Goal: Transaction & Acquisition: Purchase product/service

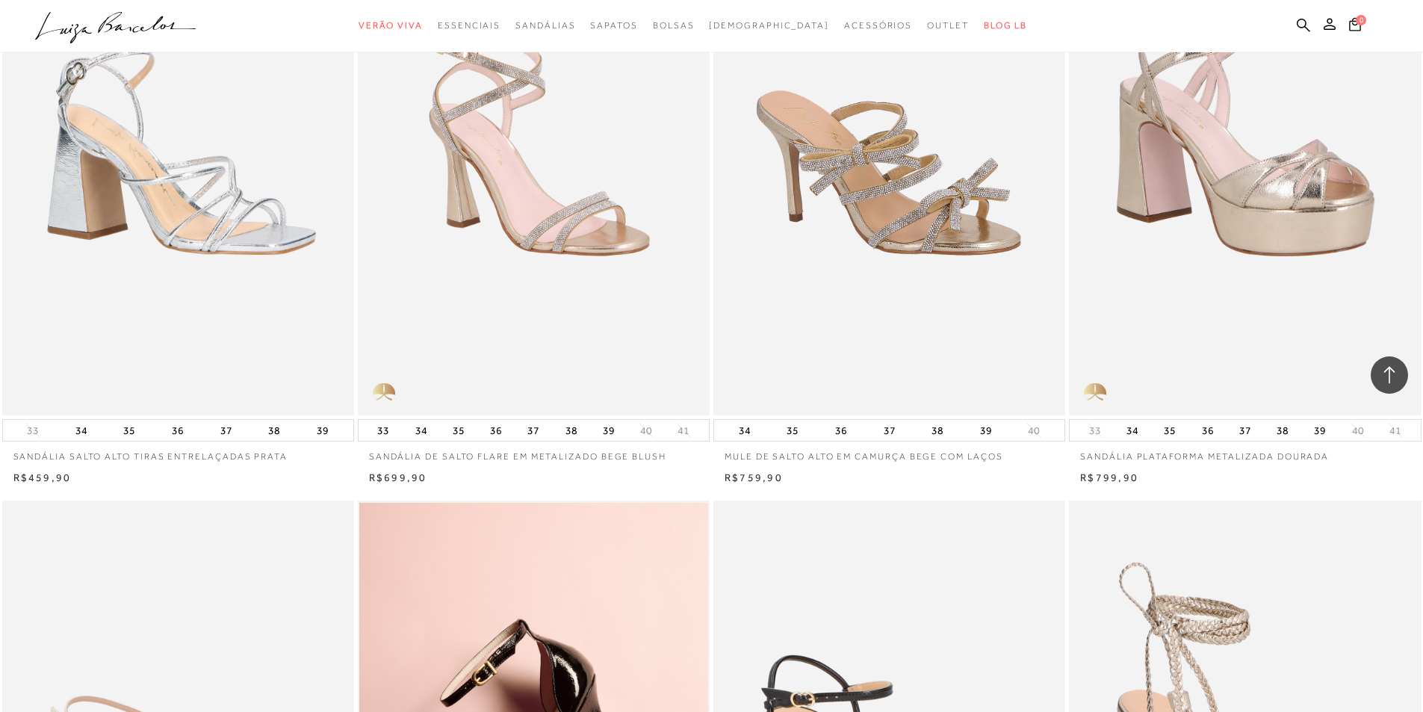
scroll to position [19491, 0]
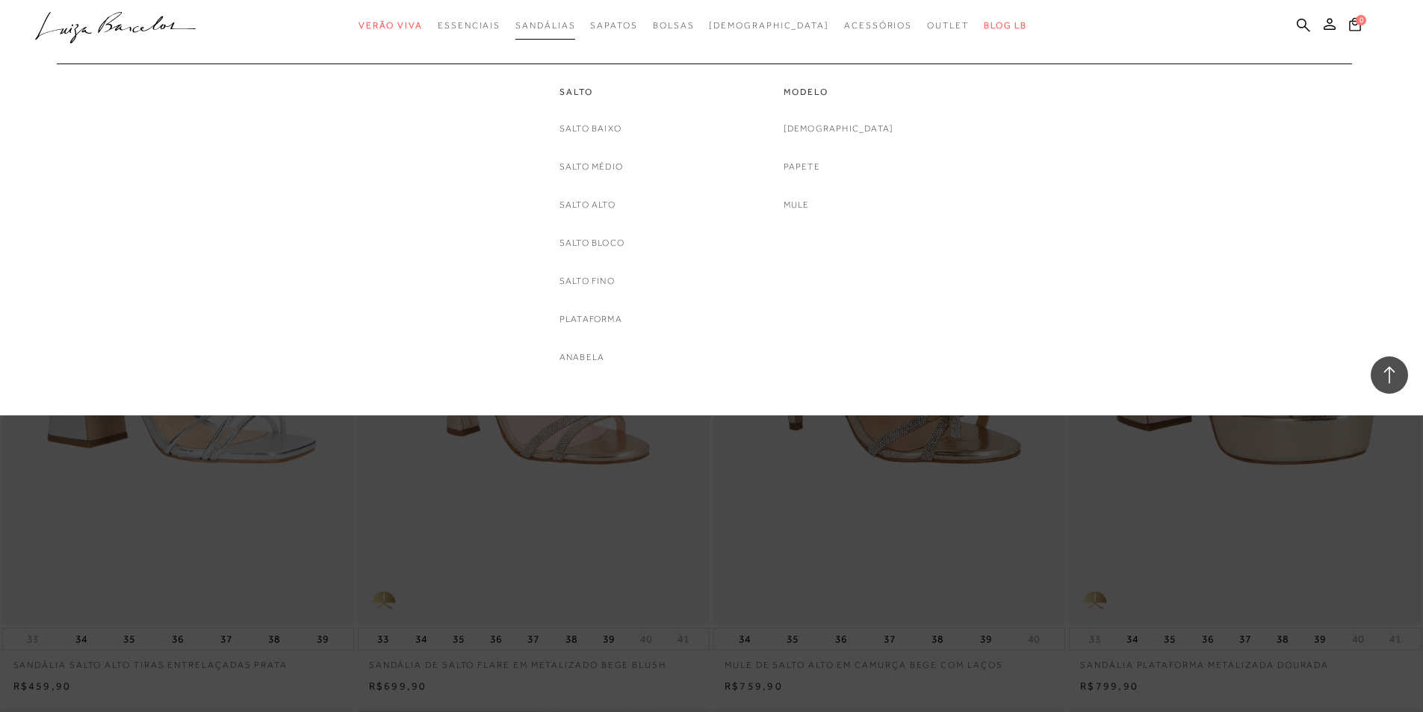
click at [570, 25] on span "Sandálias" at bounding box center [546, 25] width 60 height 10
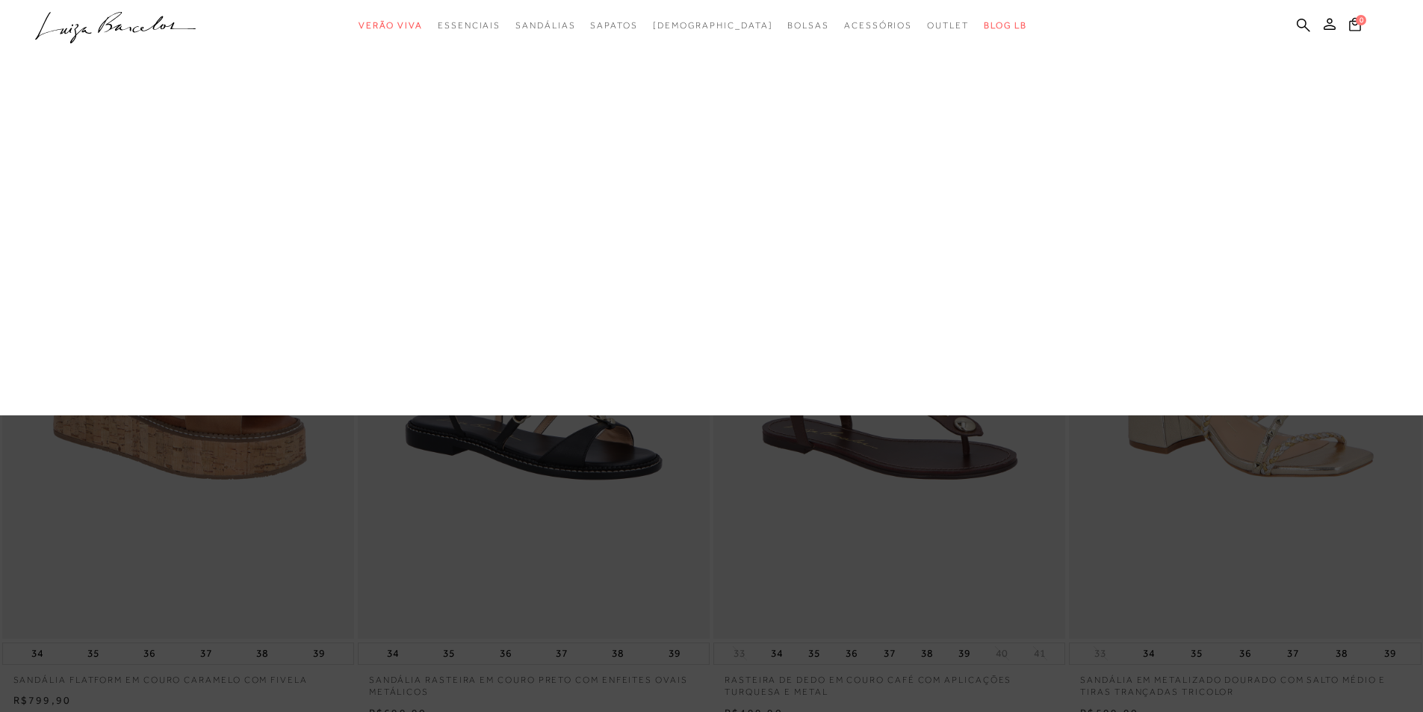
click at [0, 0] on link "Salto Baixo" at bounding box center [0, 0] width 0 height 0
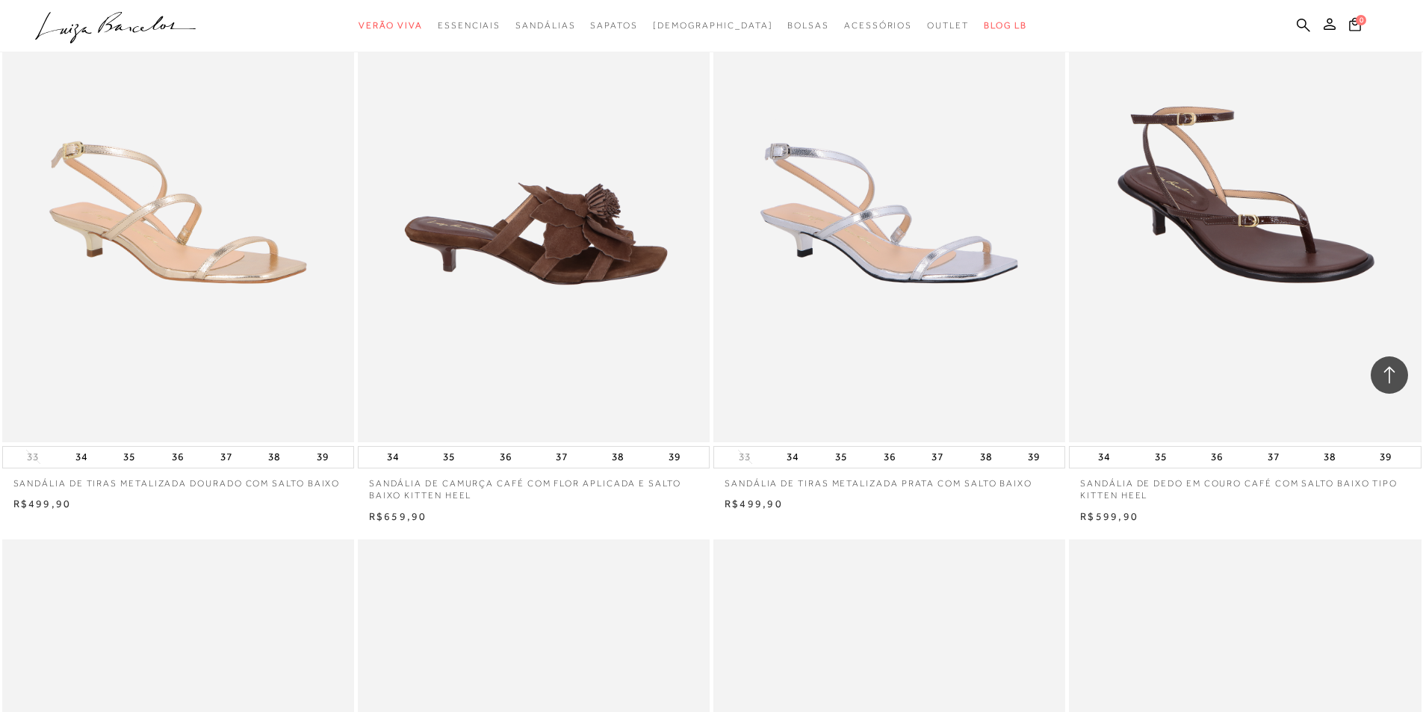
scroll to position [299, 0]
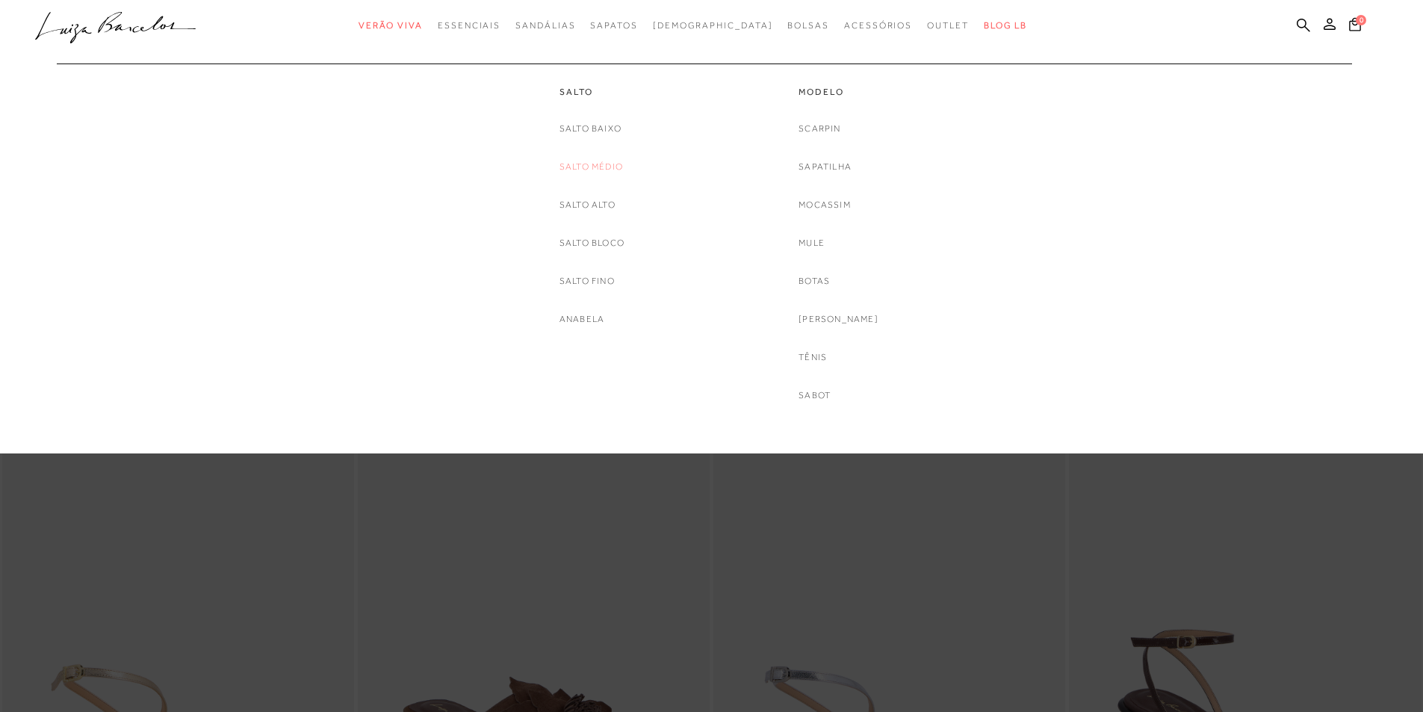
click at [582, 167] on link "Salto Médio" at bounding box center [592, 167] width 64 height 16
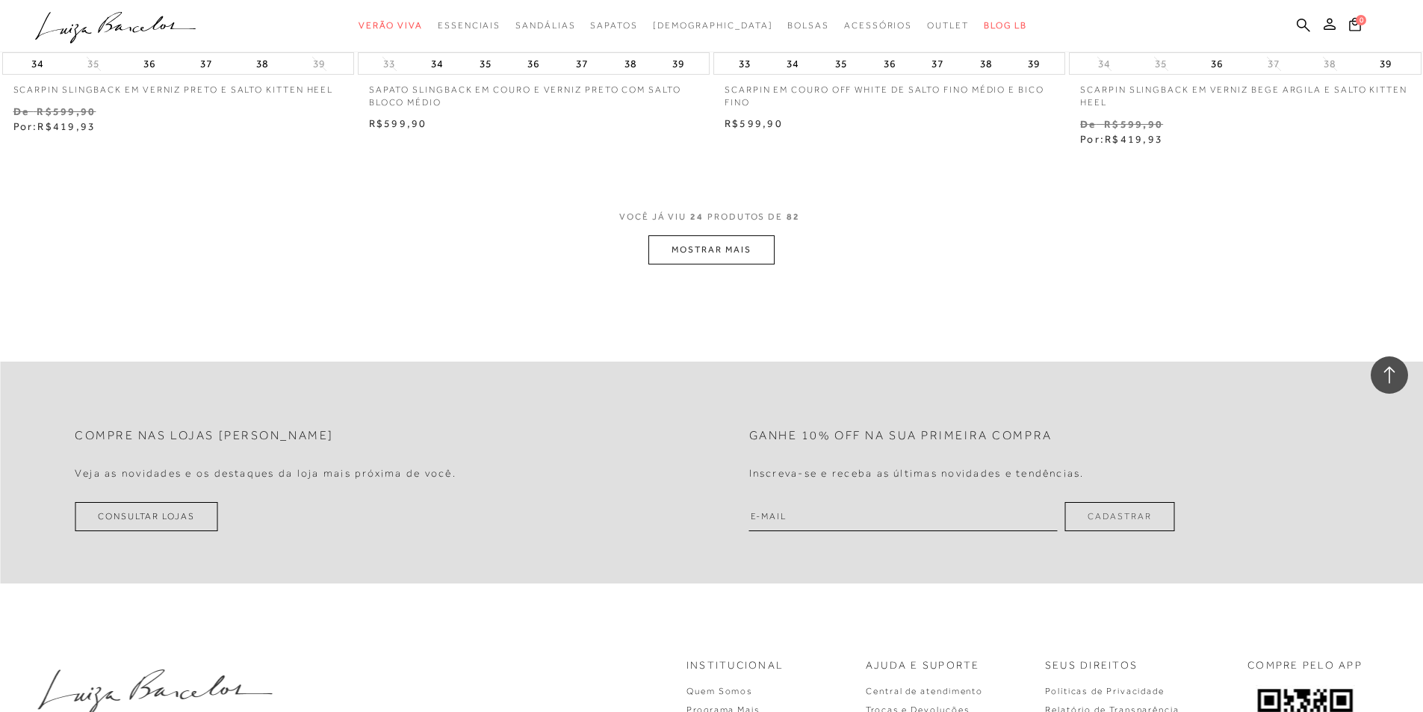
scroll to position [3720, 0]
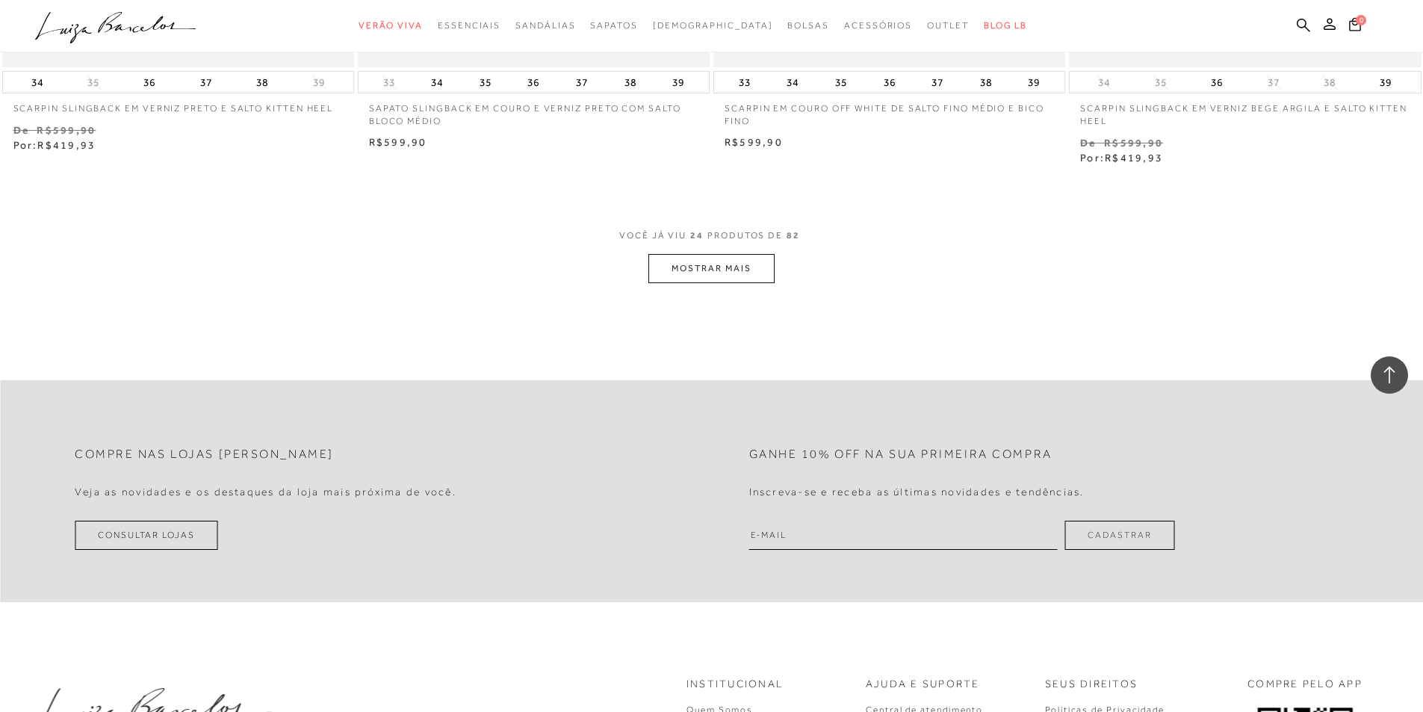
click at [712, 259] on button "MOSTRAR MAIS" at bounding box center [712, 268] width 126 height 29
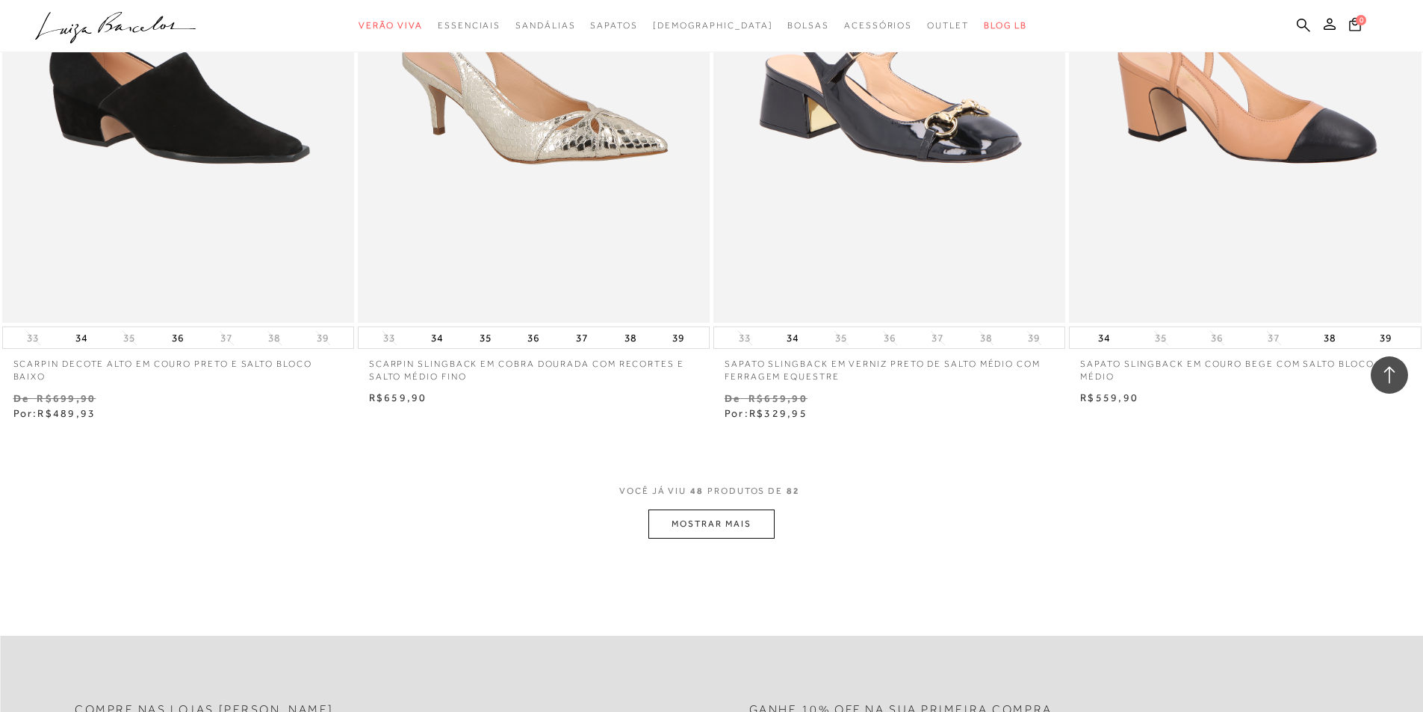
scroll to position [7606, 0]
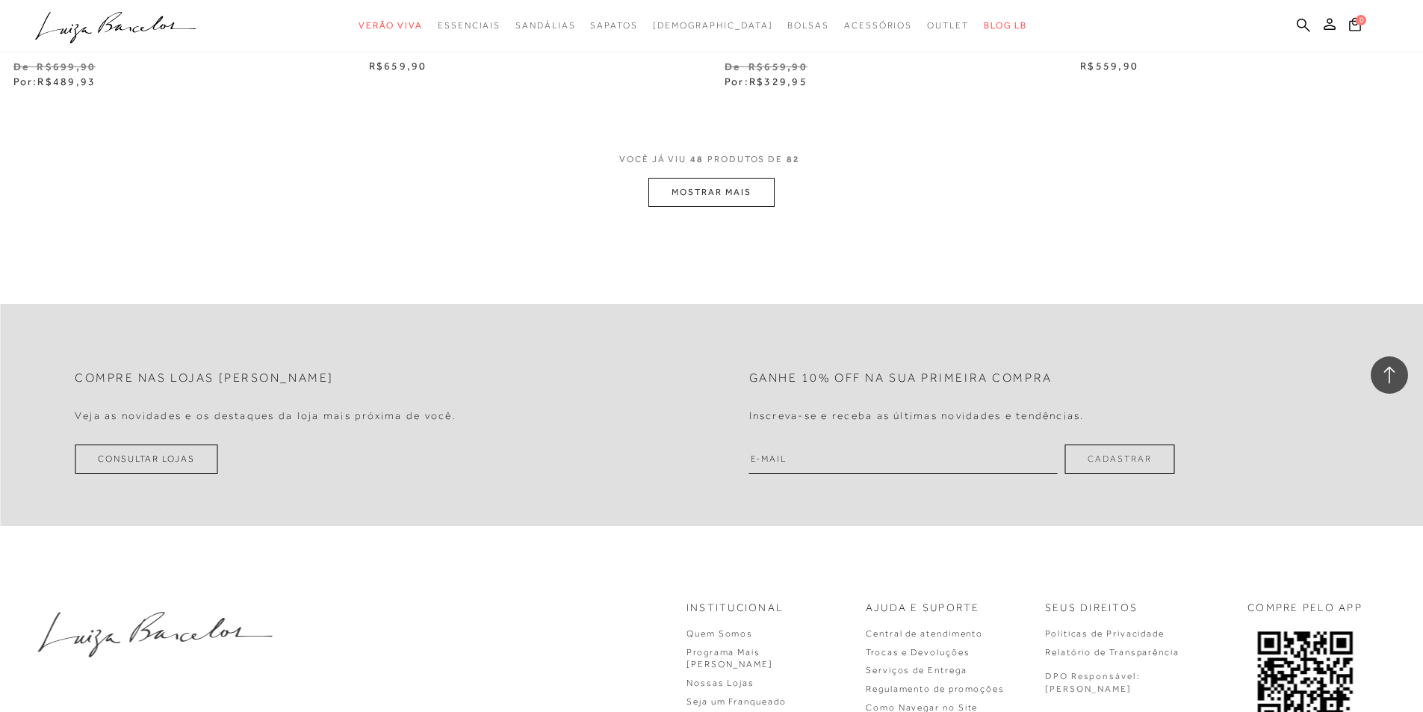
click at [708, 194] on button "MOSTRAR MAIS" at bounding box center [712, 192] width 126 height 29
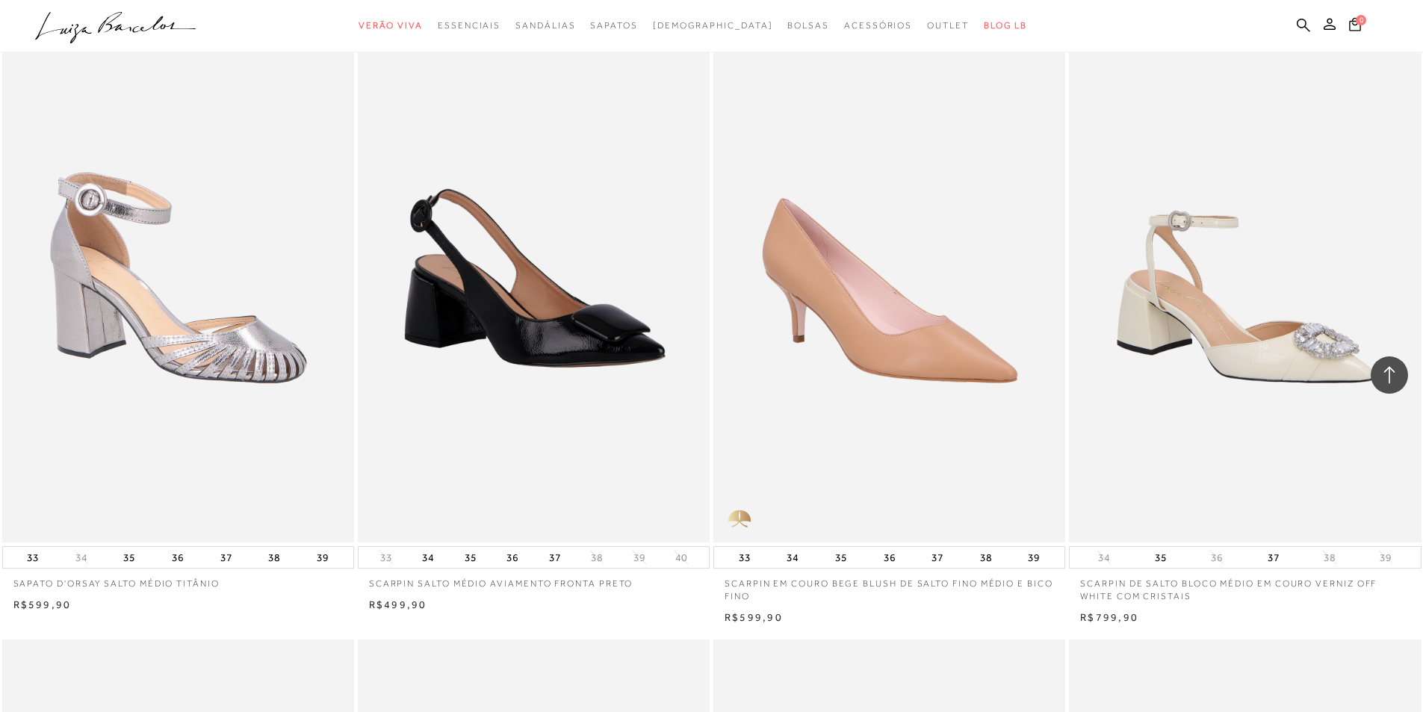
scroll to position [1628, 0]
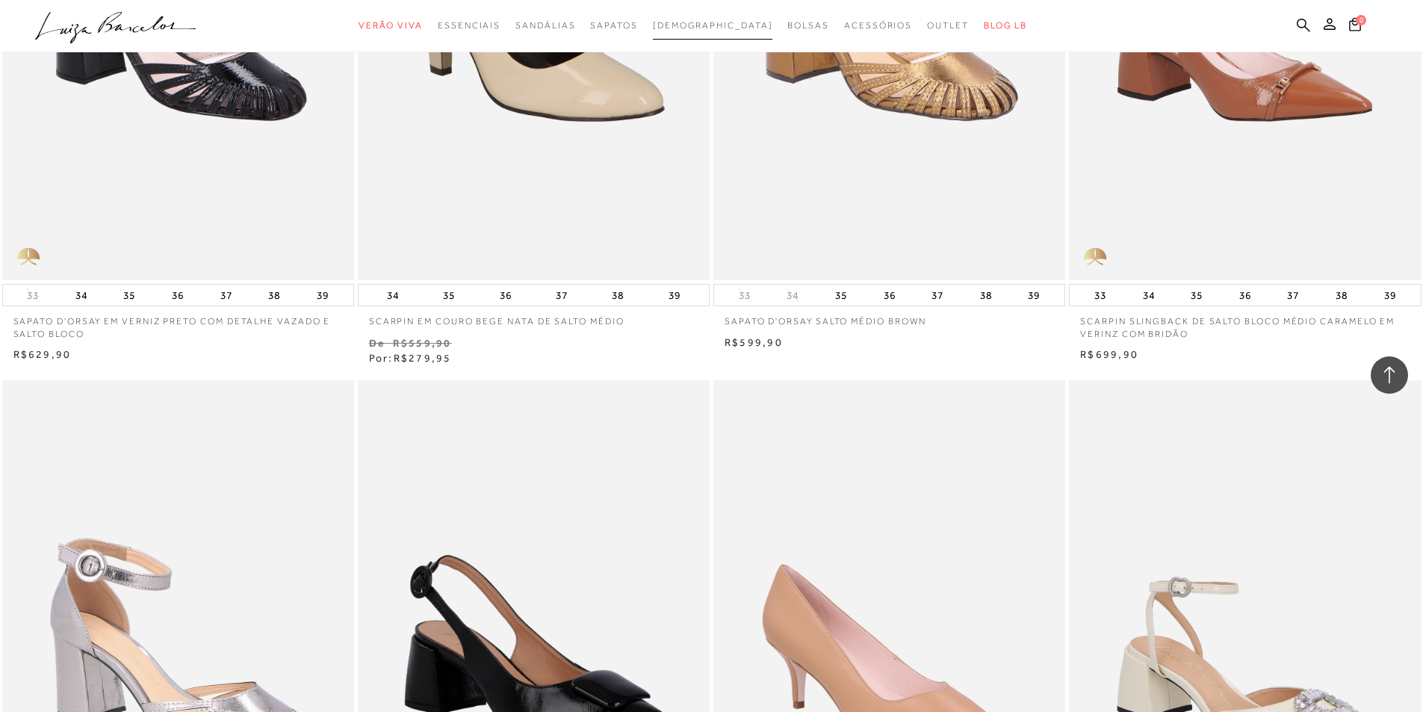
click at [693, 25] on span "[DEMOGRAPHIC_DATA]" at bounding box center [713, 25] width 120 height 10
click at [713, 23] on span "[DEMOGRAPHIC_DATA]" at bounding box center [713, 25] width 120 height 10
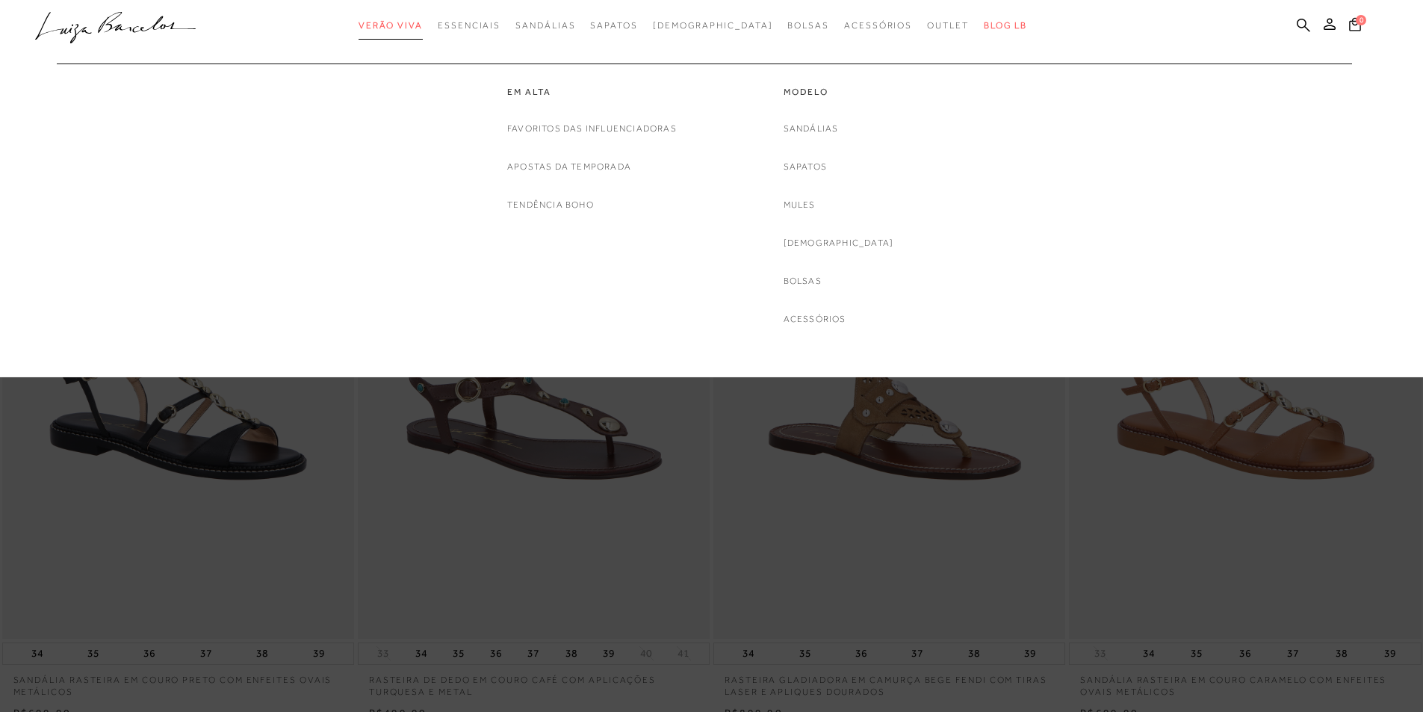
click at [415, 21] on span "Verão Viva" at bounding box center [391, 25] width 64 height 10
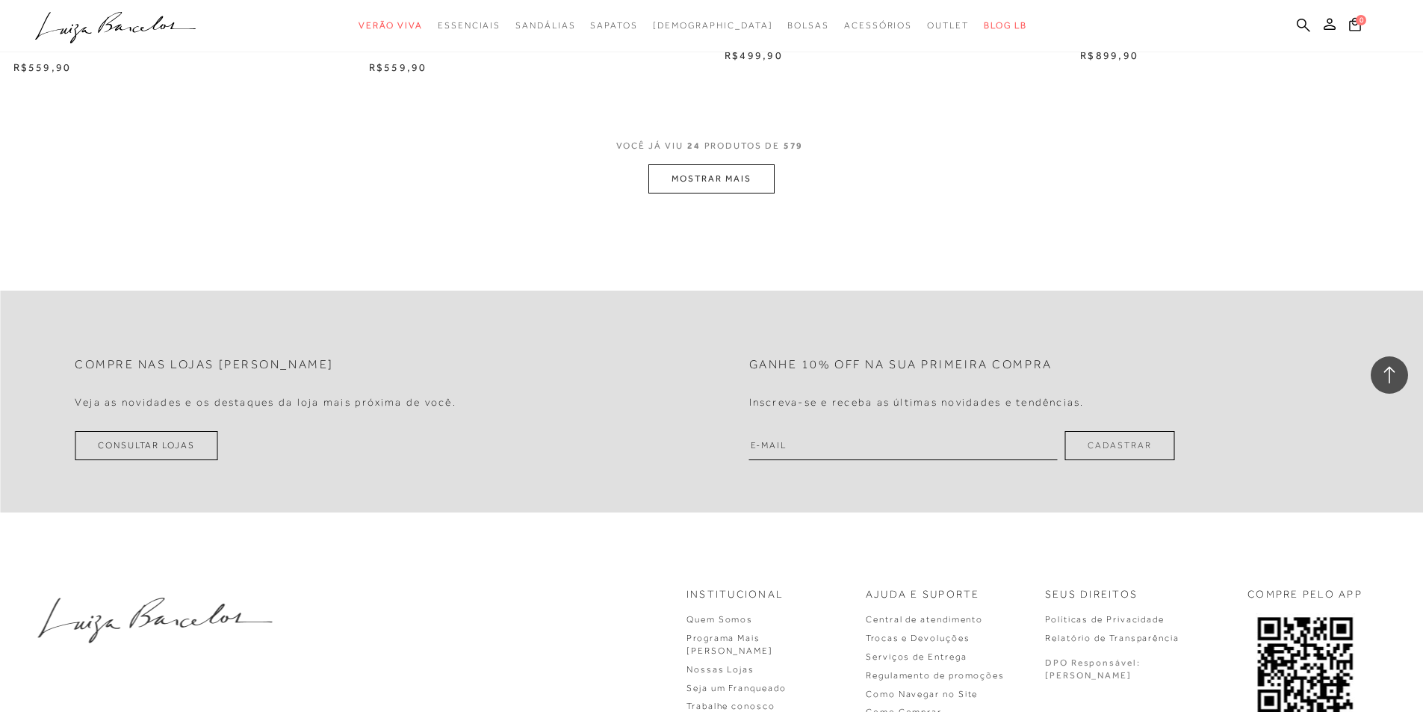
scroll to position [3736, 0]
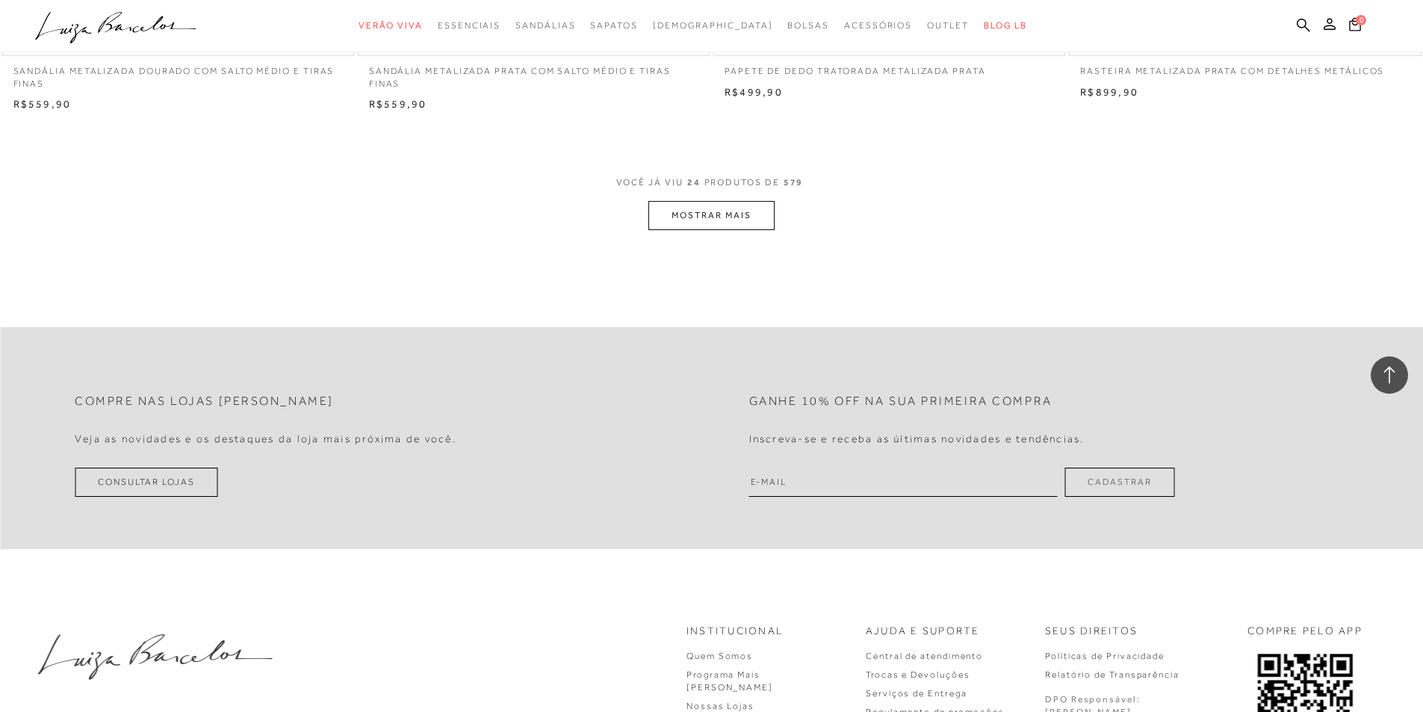
click at [702, 208] on button "MOSTRAR MAIS" at bounding box center [712, 215] width 126 height 29
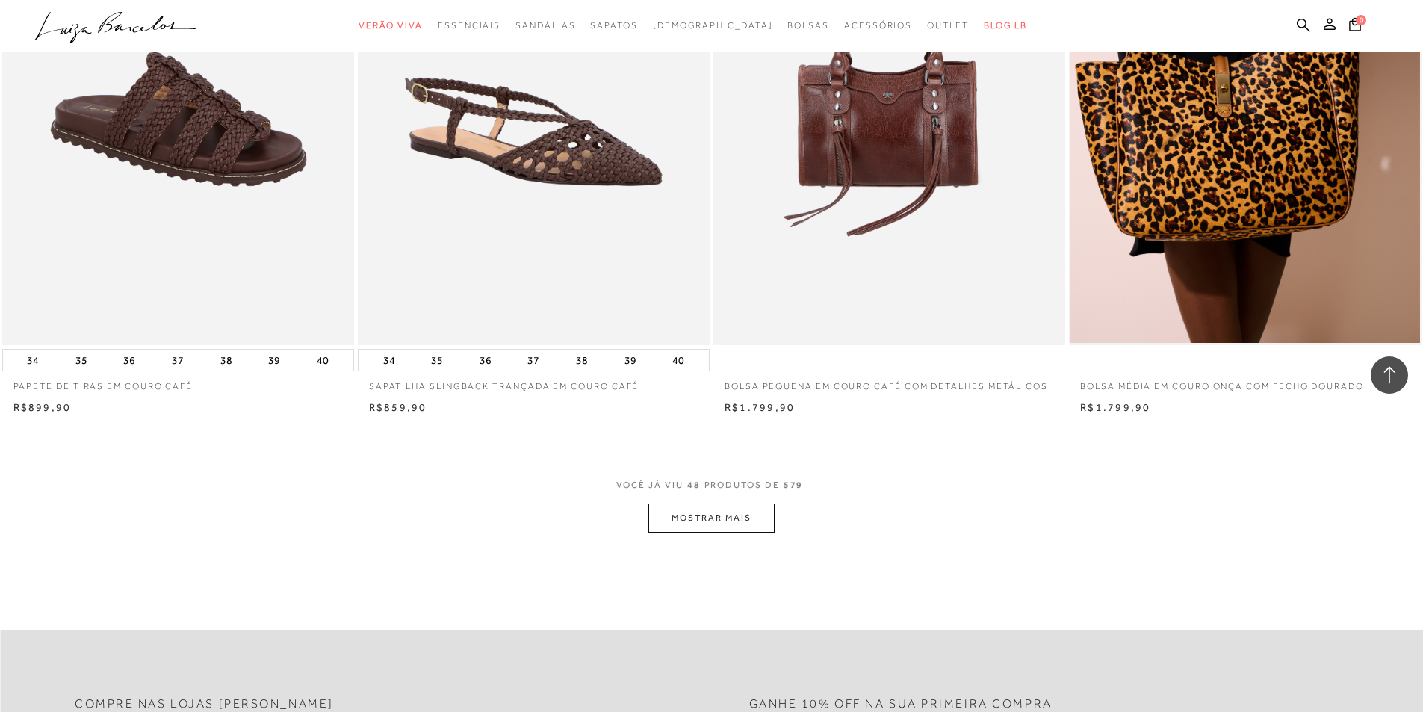
scroll to position [7248, 0]
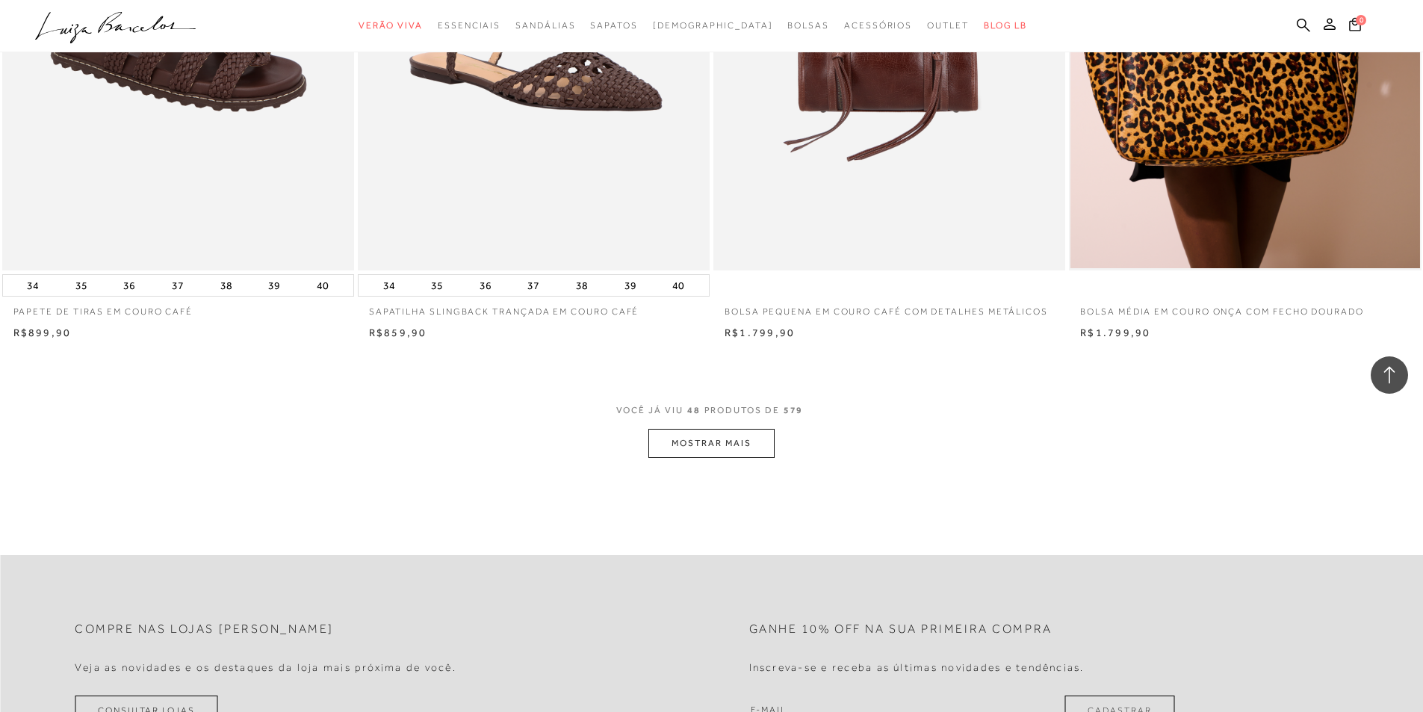
click at [731, 420] on span "VOCÊ JÁ VIU 48 PRODUTOS DE 579" at bounding box center [711, 415] width 191 height 27
click at [721, 445] on button "MOSTRAR MAIS" at bounding box center [712, 443] width 126 height 29
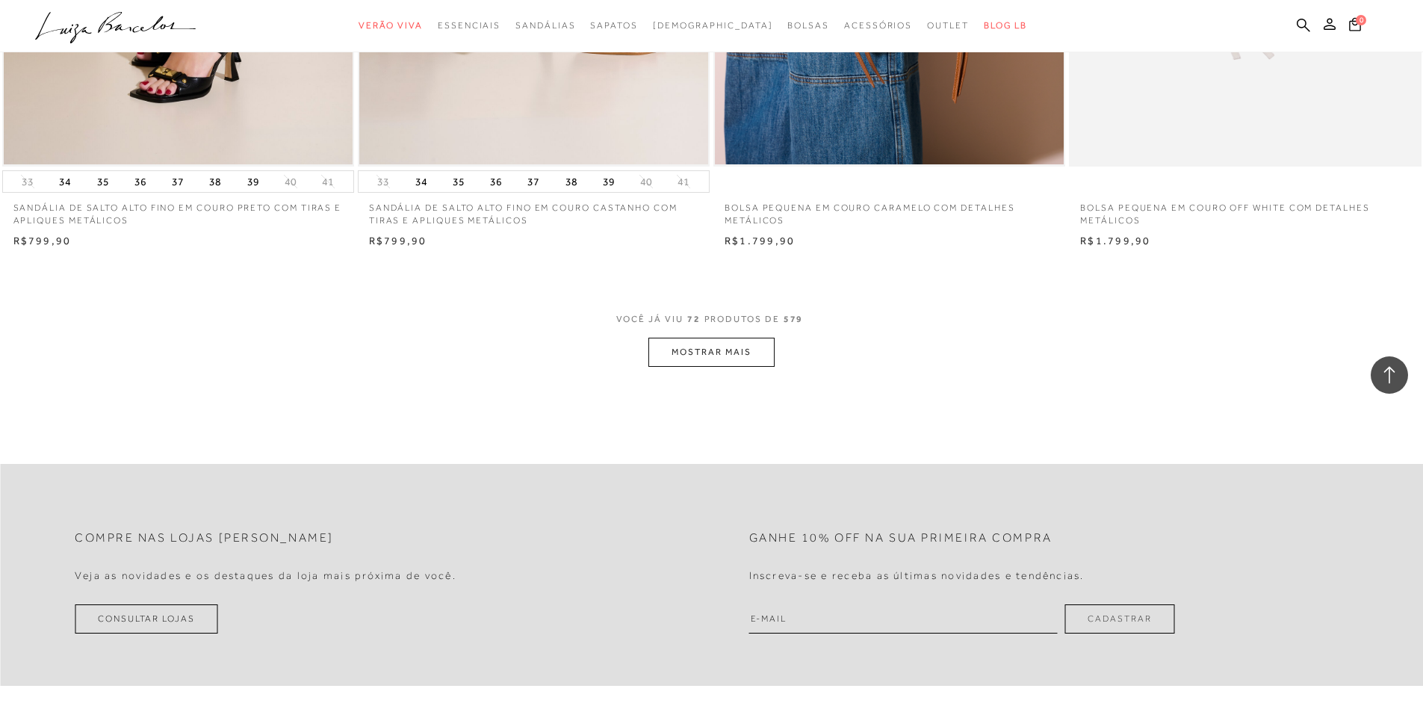
scroll to position [11282, 0]
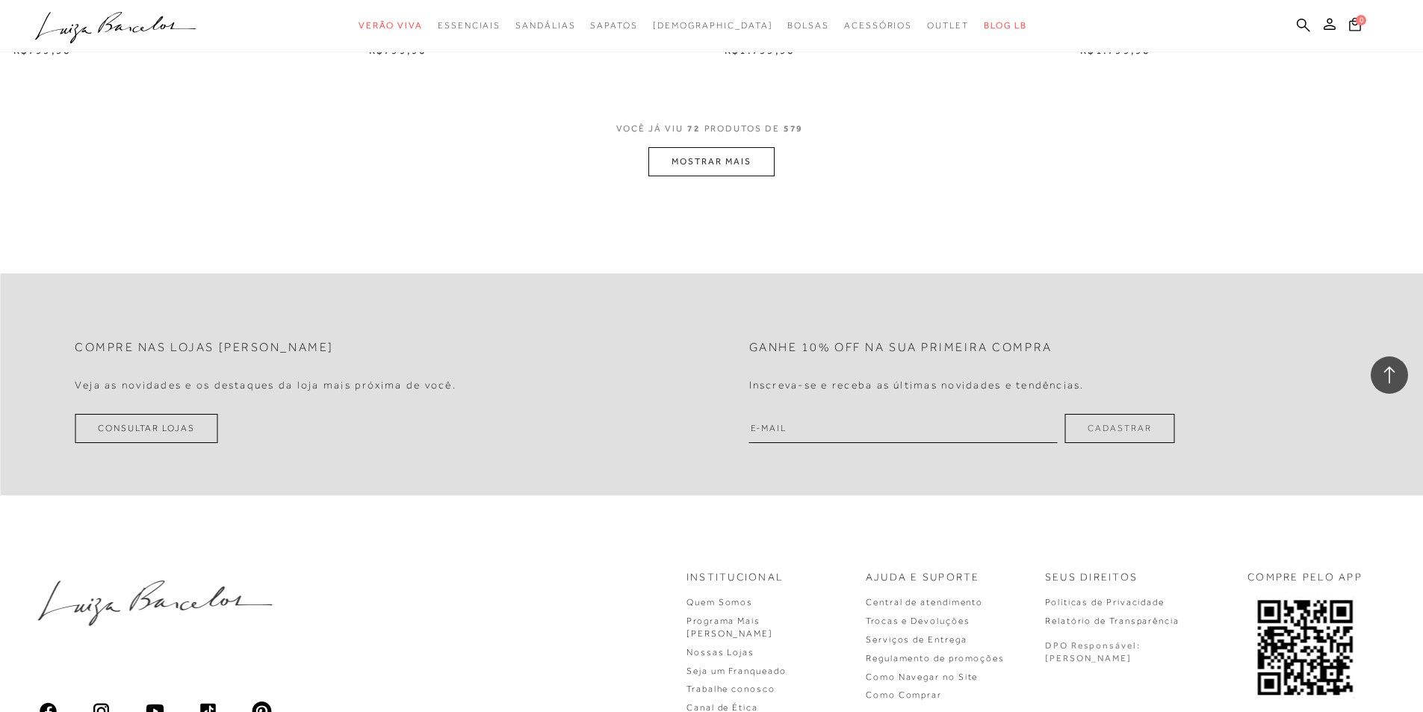
click at [725, 165] on button "MOSTRAR MAIS" at bounding box center [712, 161] width 126 height 29
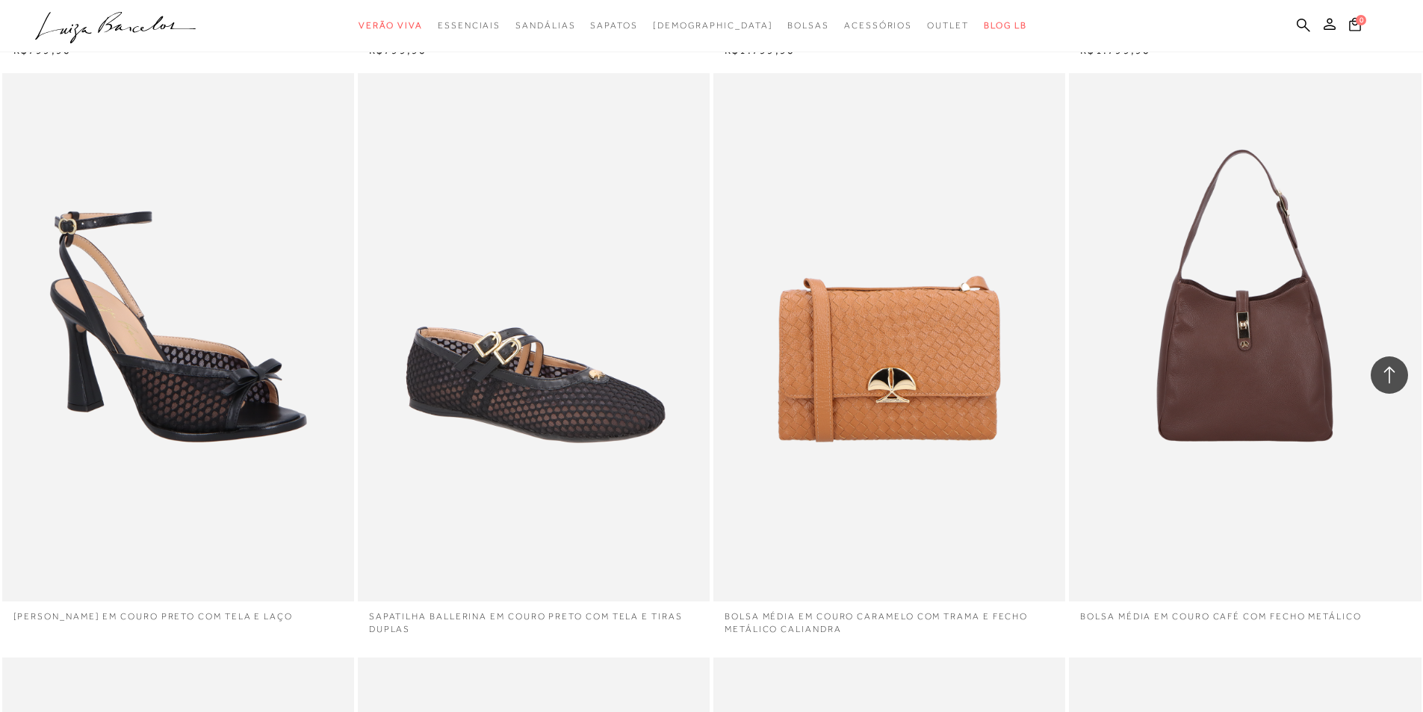
click at [722, 160] on div "BOLSA MÉDIA EM COURO CARAMELO COM TRAMA E FECHO METÁLICO CALIANDRA" at bounding box center [890, 337] width 352 height 528
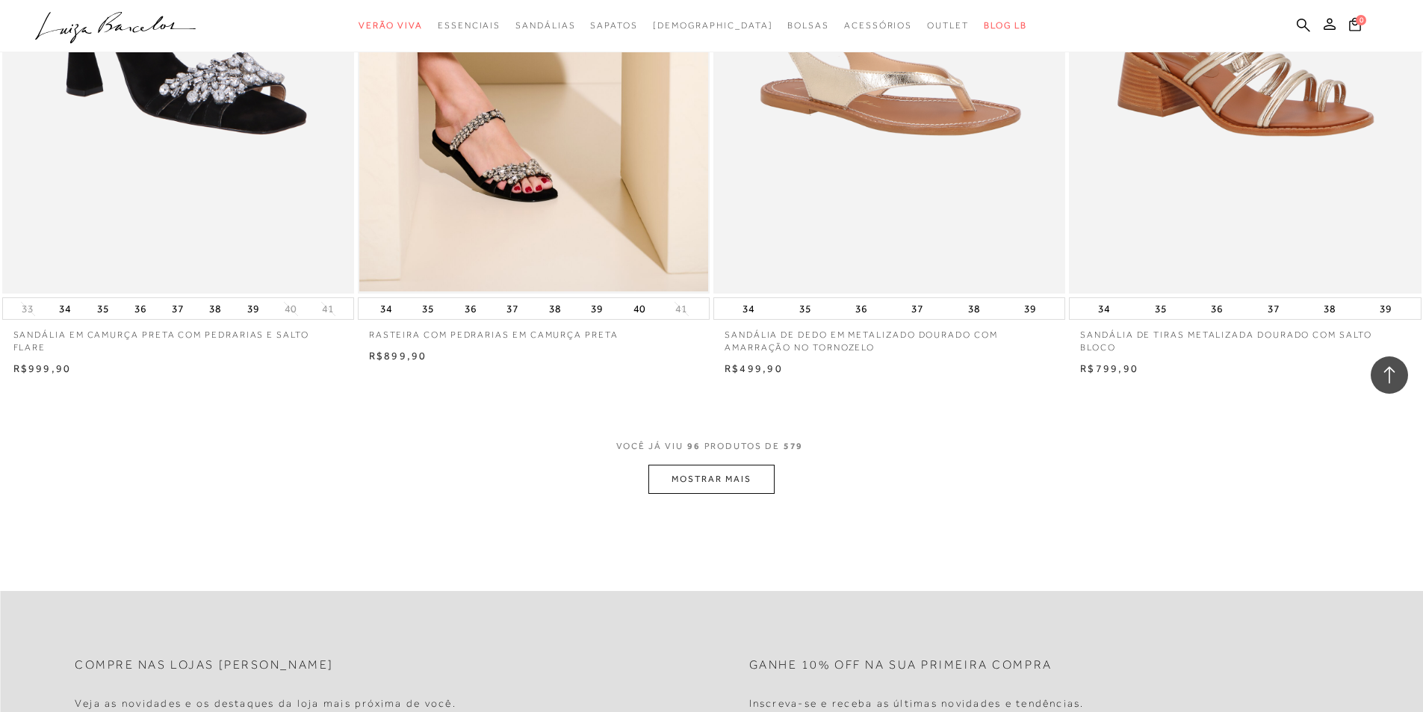
scroll to position [14944, 0]
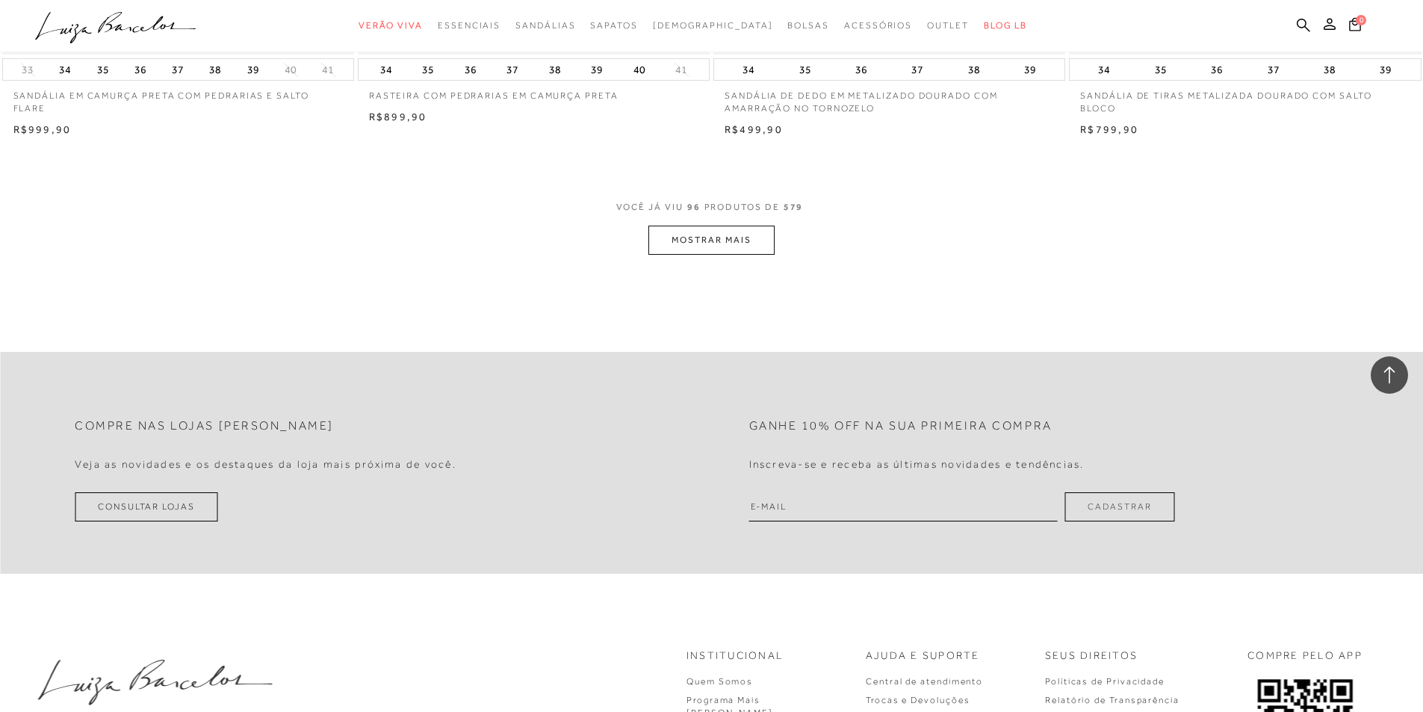
click at [709, 232] on button "MOSTRAR MAIS" at bounding box center [712, 240] width 126 height 29
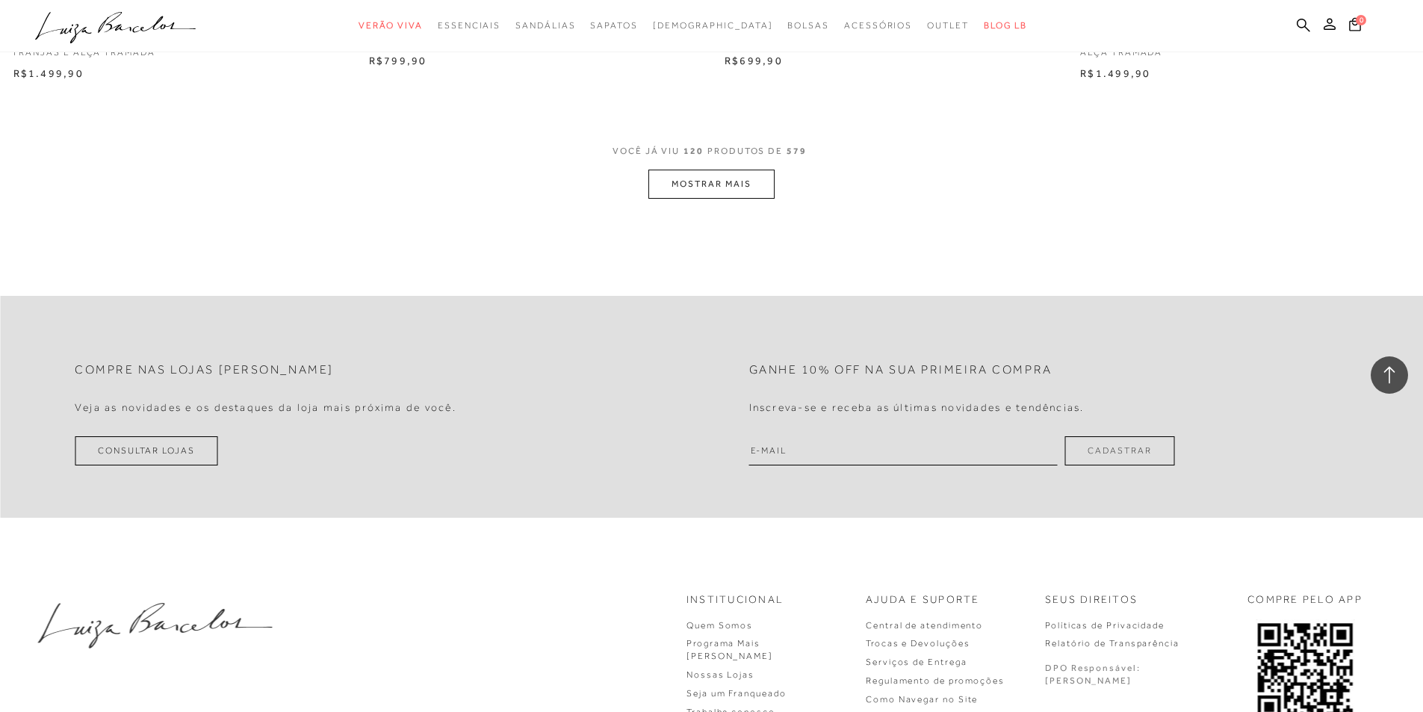
scroll to position [18754, 0]
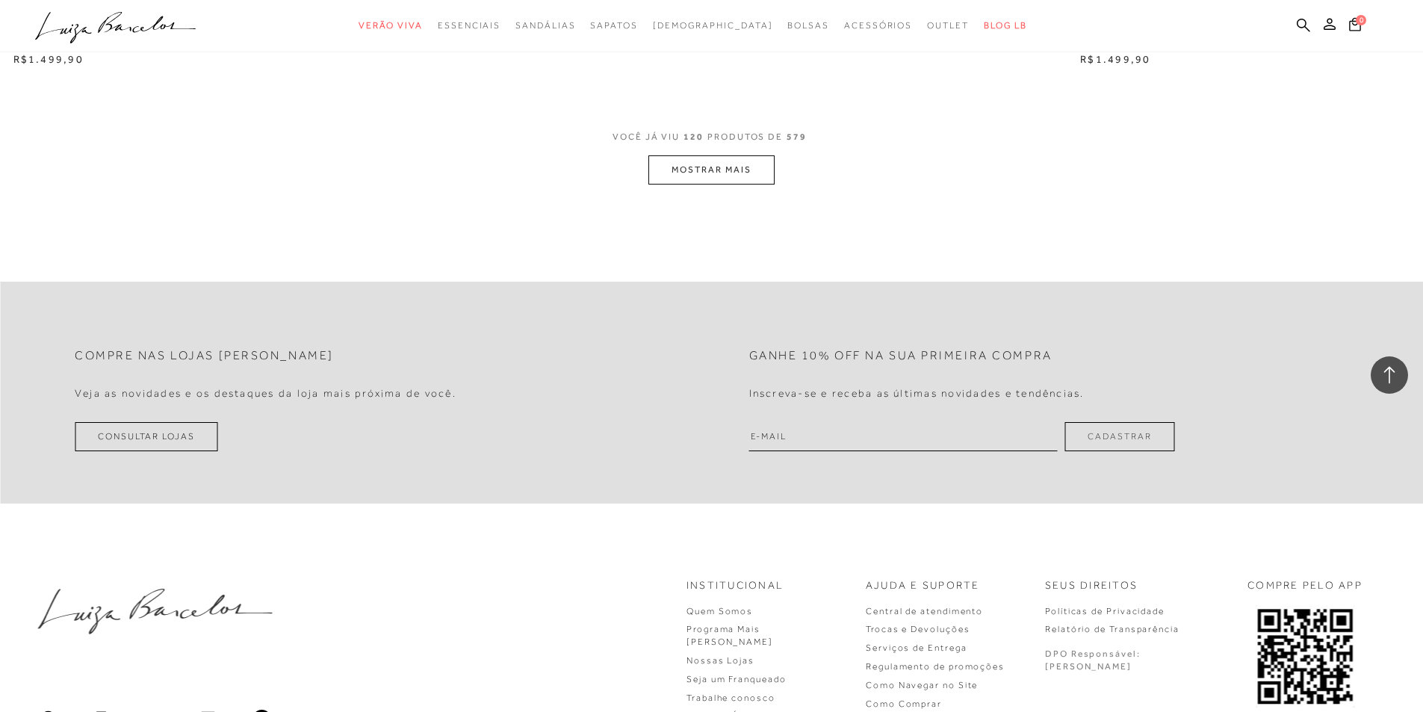
click at [673, 176] on button "MOSTRAR MAIS" at bounding box center [712, 169] width 126 height 29
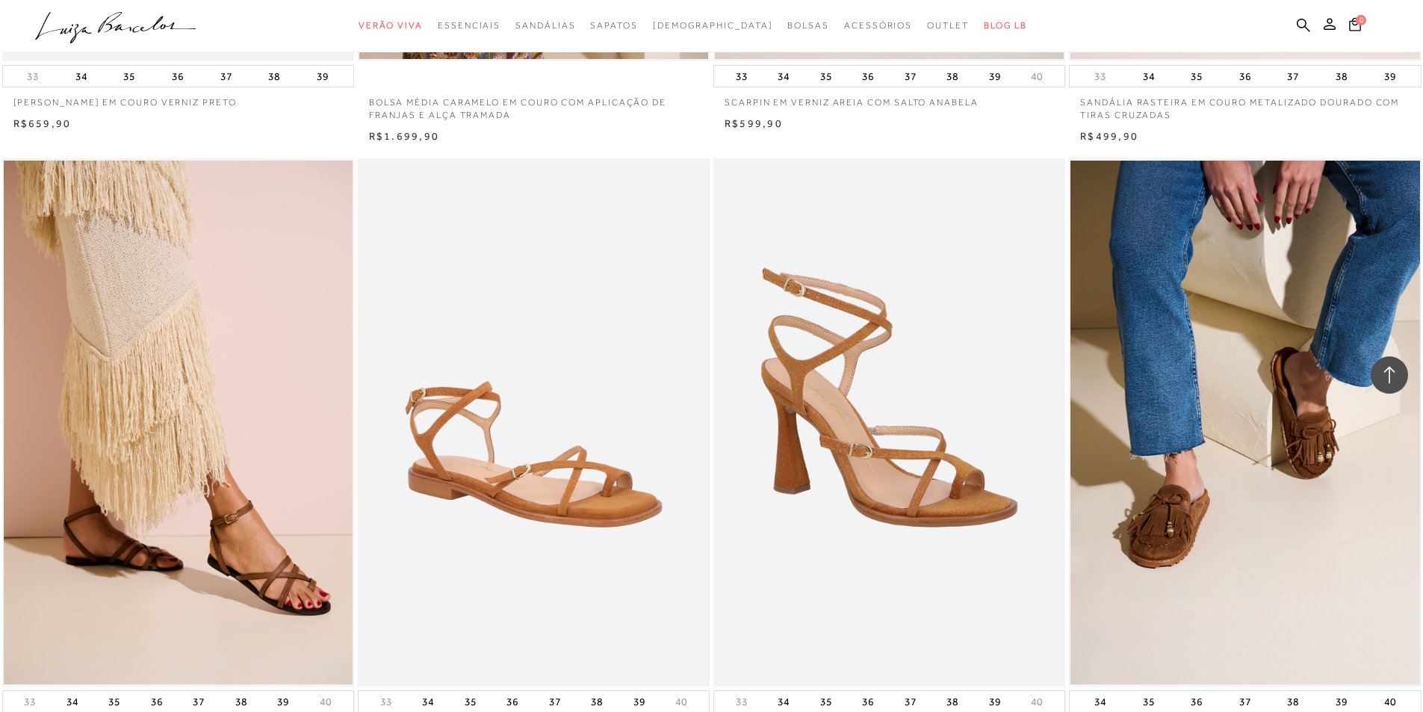
scroll to position [22117, 0]
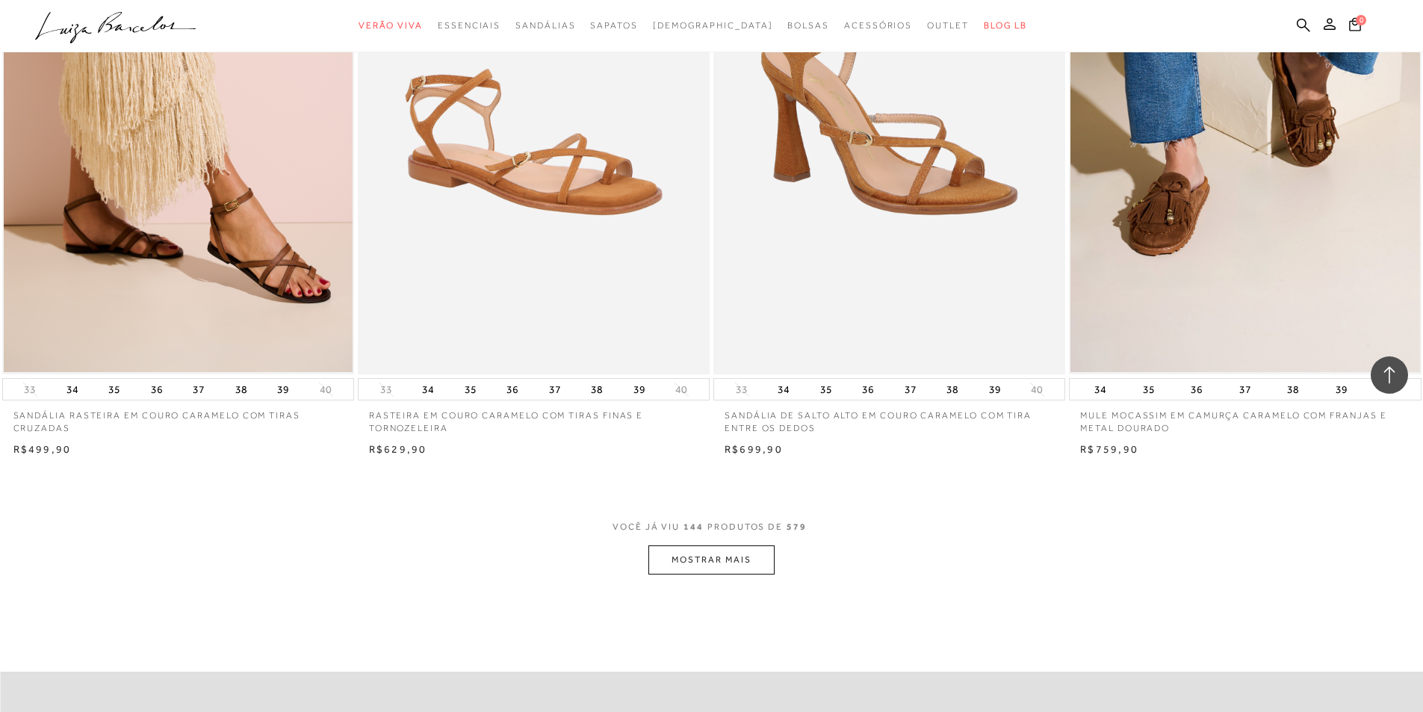
click at [689, 557] on button "MOSTRAR MAIS" at bounding box center [712, 559] width 126 height 29
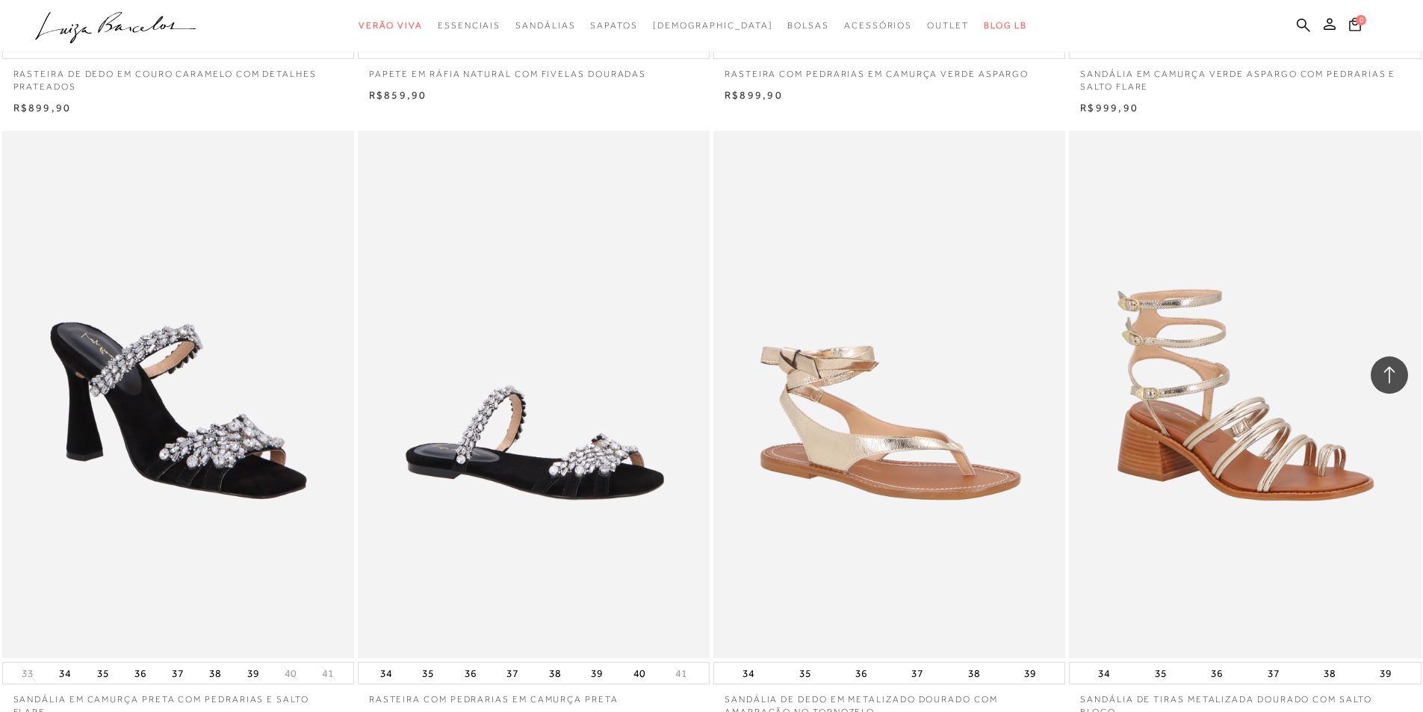
scroll to position [14580, 0]
